Goal: Task Accomplishment & Management: Use online tool/utility

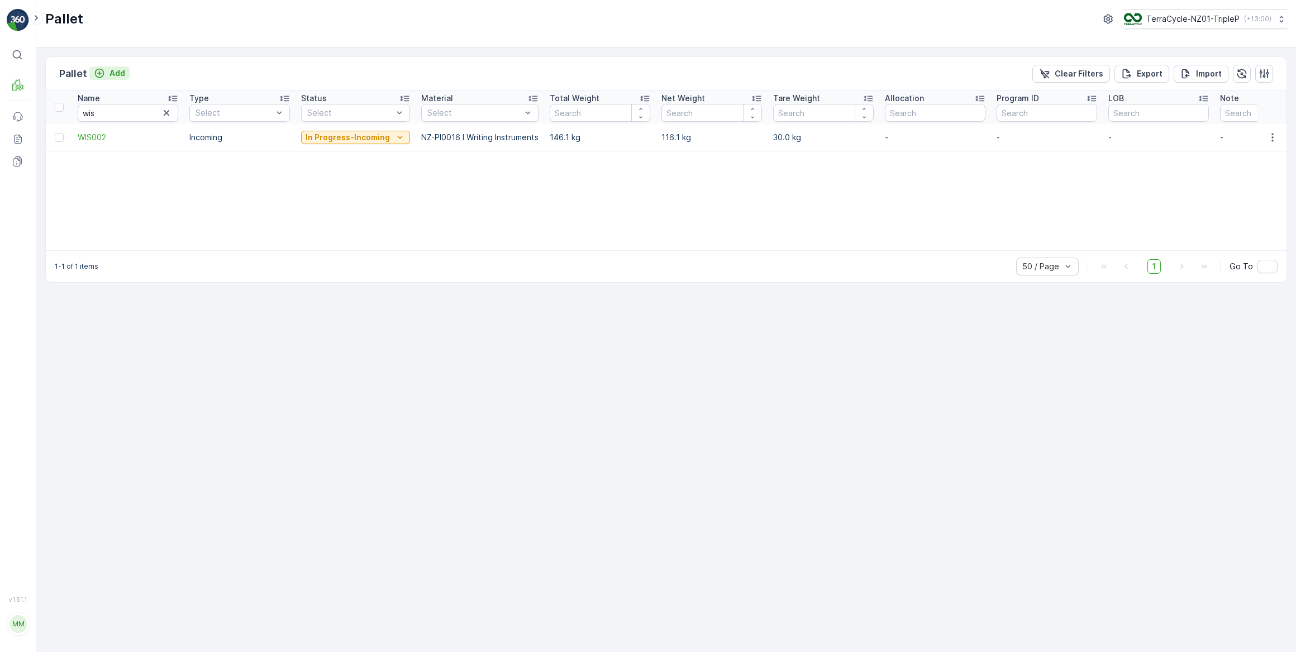
click at [115, 71] on p "Add" at bounding box center [117, 73] width 16 height 11
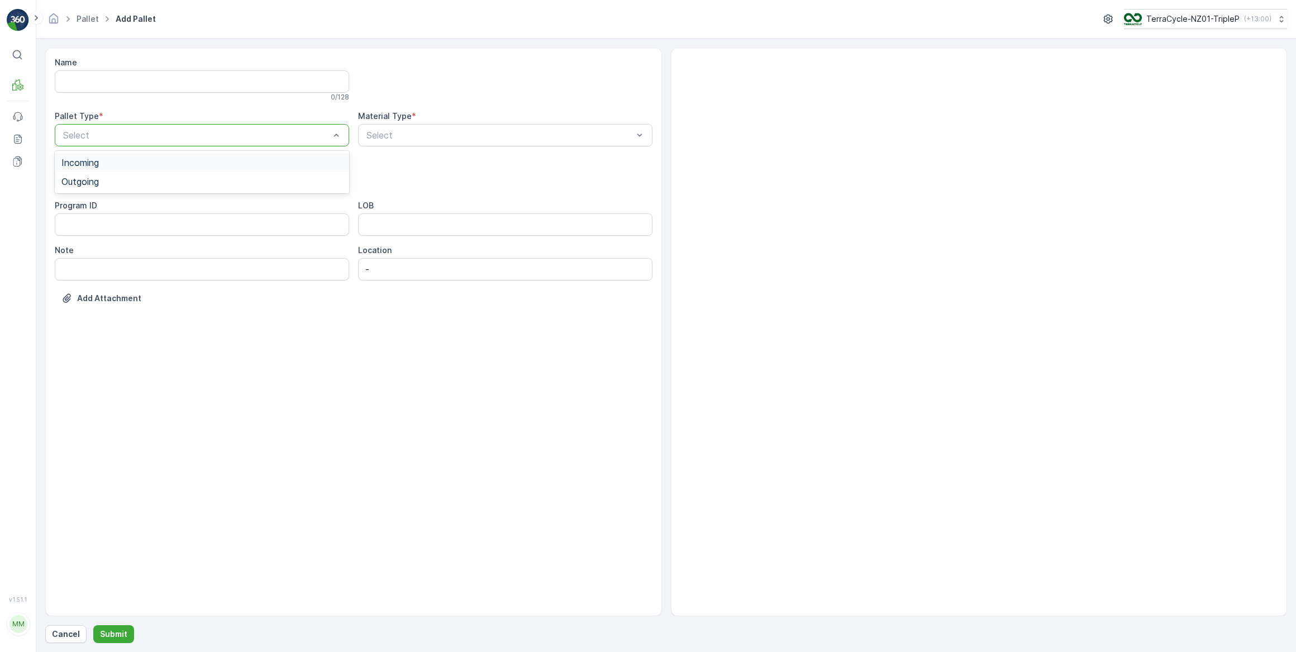
click at [92, 160] on span "Incoming" at bounding box center [79, 162] width 37 height 10
click at [81, 263] on span "Pallet" at bounding box center [72, 264] width 23 height 10
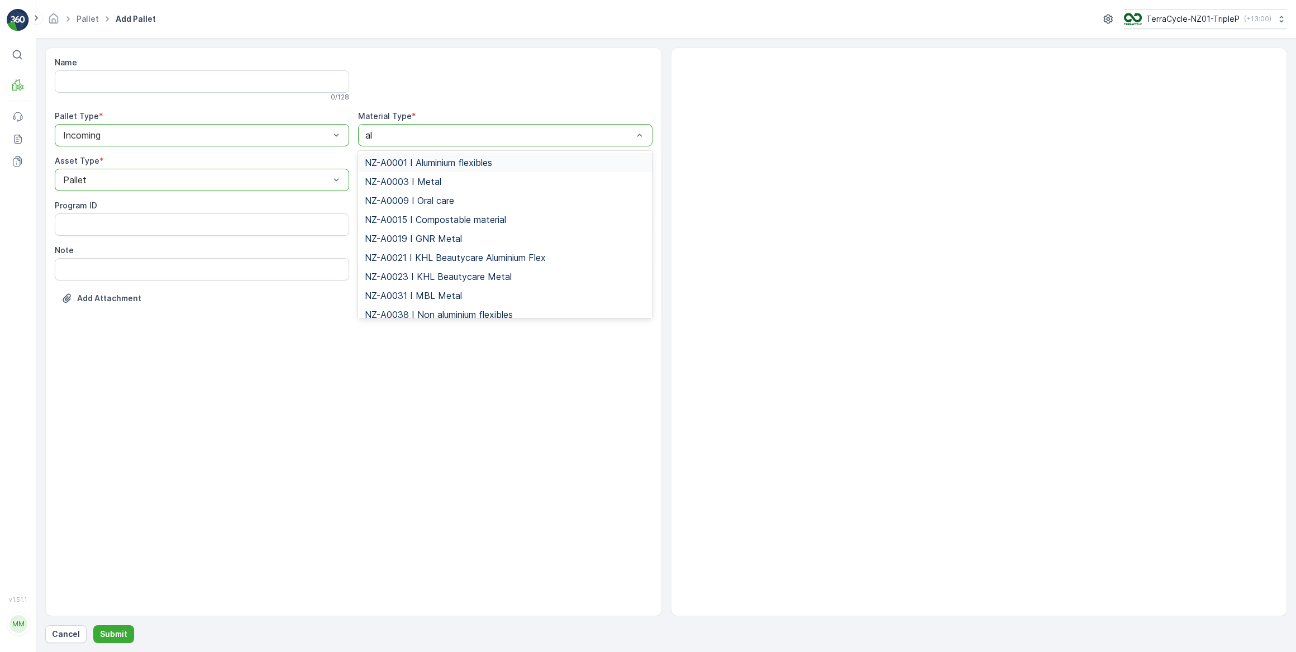
type input "alu"
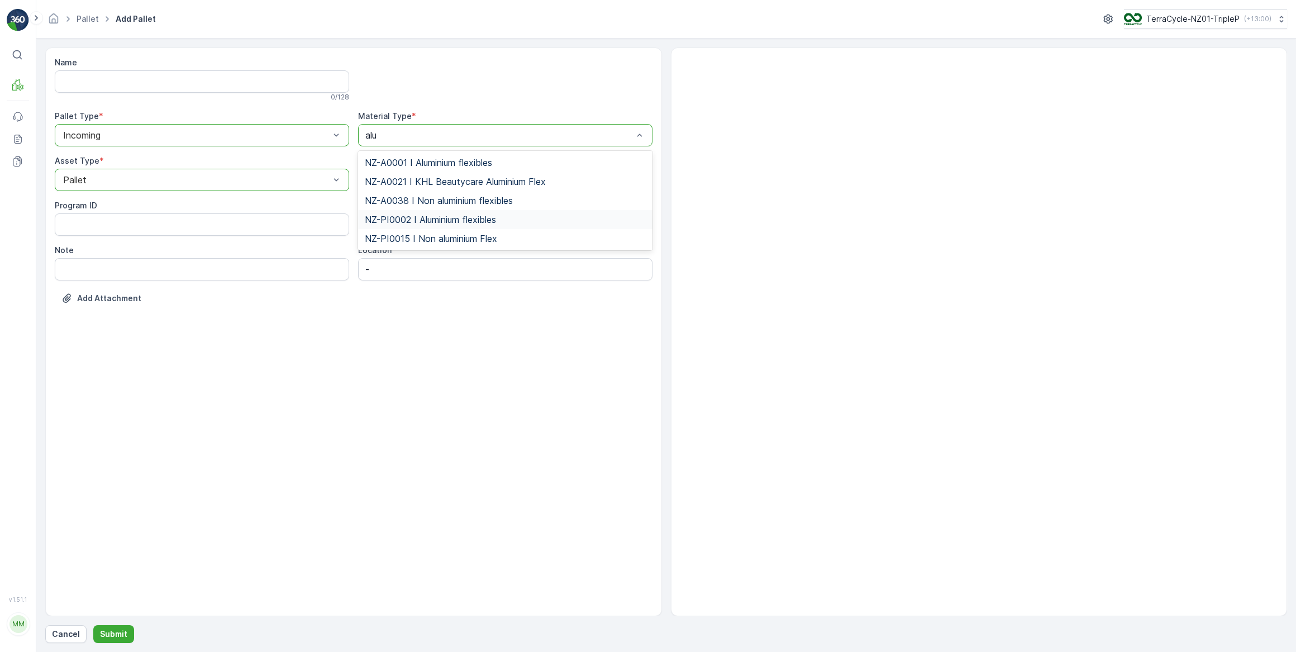
click at [463, 222] on span "NZ-PI0002 I Aluminium flexibles" at bounding box center [430, 219] width 131 height 10
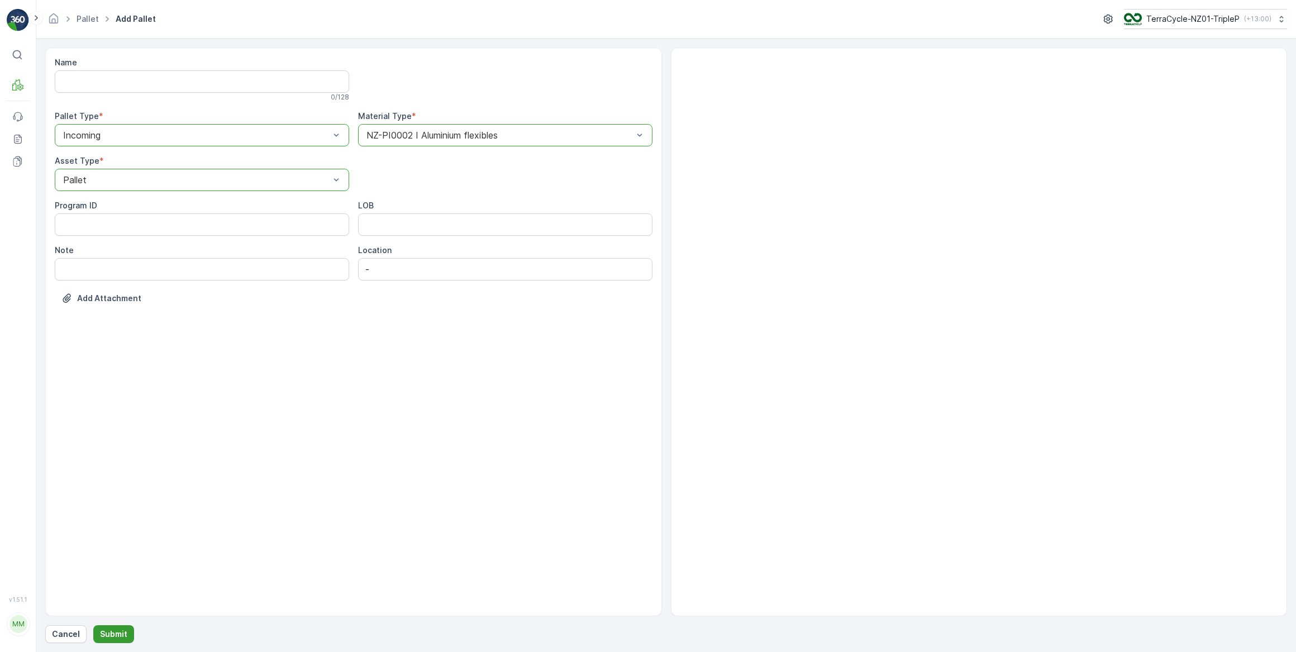
click at [112, 636] on p "Submit" at bounding box center [113, 633] width 27 height 11
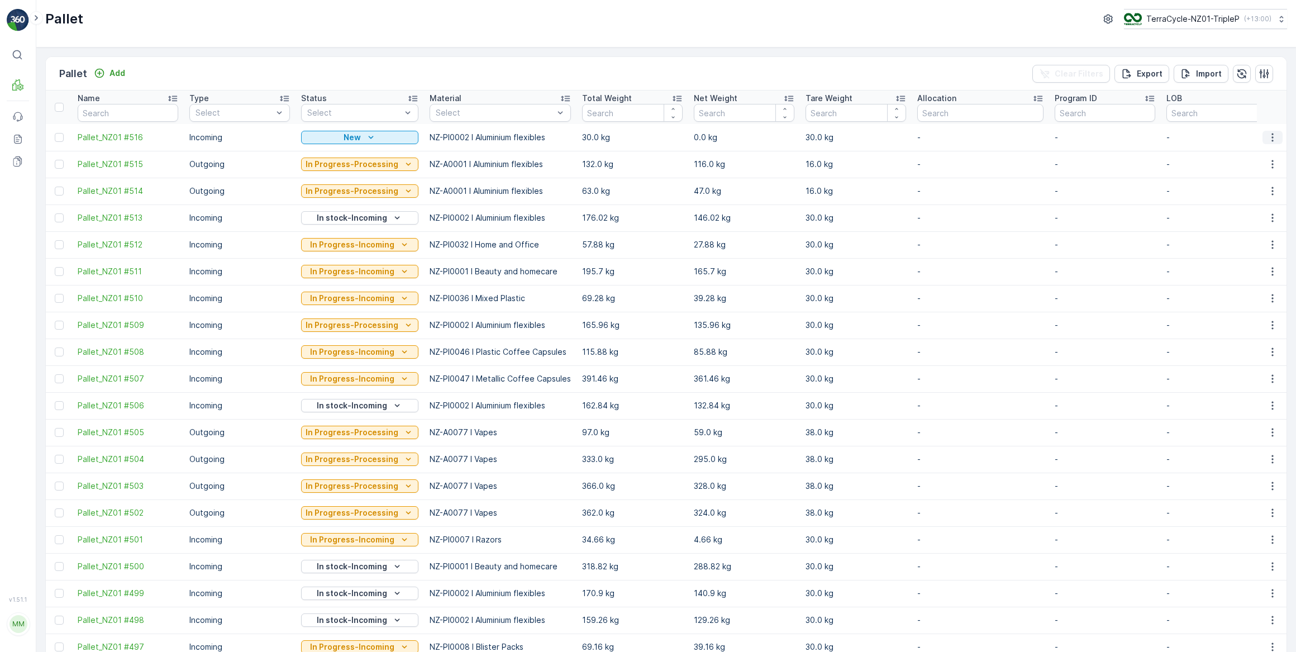
click at [1269, 136] on icon "button" at bounding box center [1272, 137] width 11 height 11
click at [1243, 214] on span "Print QR" at bounding box center [1241, 216] width 31 height 11
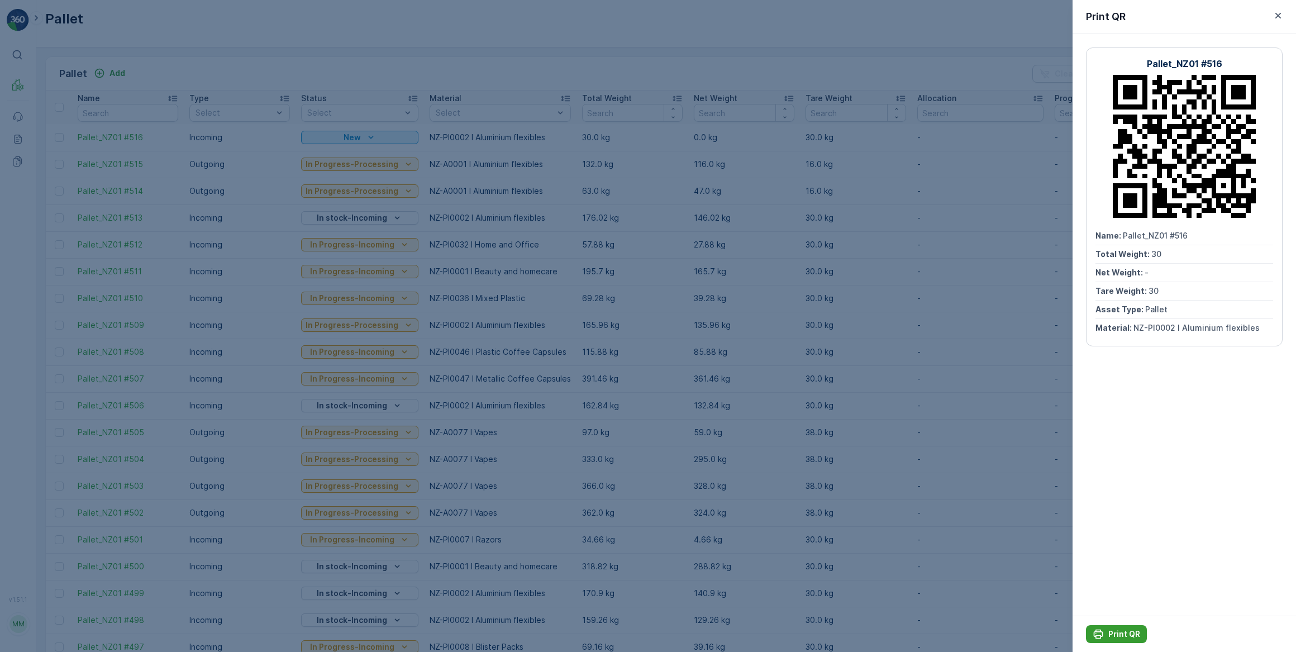
click at [1116, 636] on p "Print QR" at bounding box center [1124, 633] width 32 height 11
drag, startPoint x: 1278, startPoint y: 14, endPoint x: 1269, endPoint y: 20, distance: 10.8
click at [1278, 15] on icon "button" at bounding box center [1277, 15] width 11 height 11
